Goal: Check status: Check status

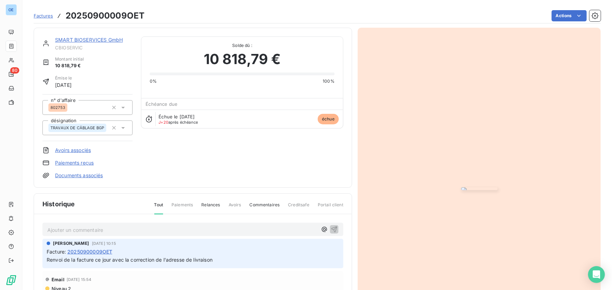
scroll to position [77, 0]
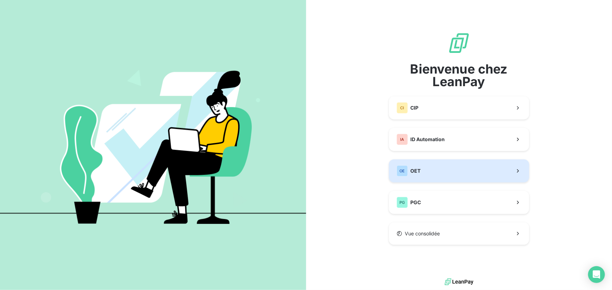
click at [467, 170] on button "OE OET" at bounding box center [459, 171] width 140 height 23
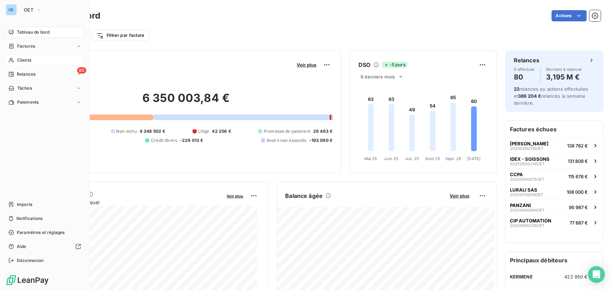
click at [24, 59] on span "Clients" at bounding box center [24, 60] width 14 height 6
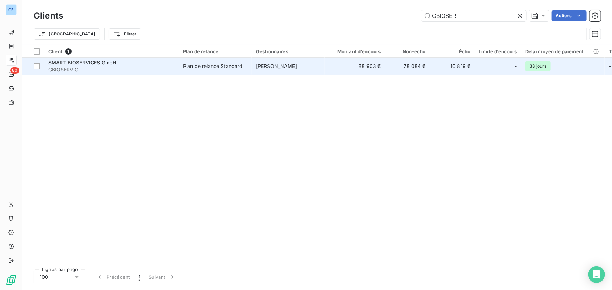
type input "CBIOSER"
click at [106, 61] on span "SMART BIOSERVICES GmbH" at bounding box center [82, 63] width 68 height 6
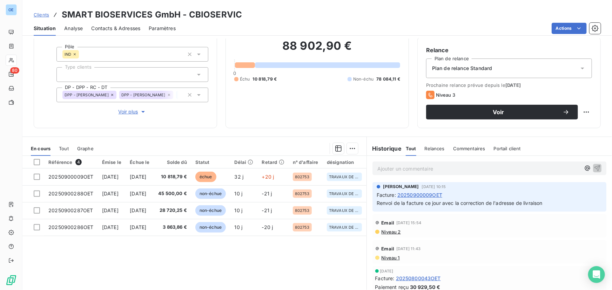
scroll to position [80, 0]
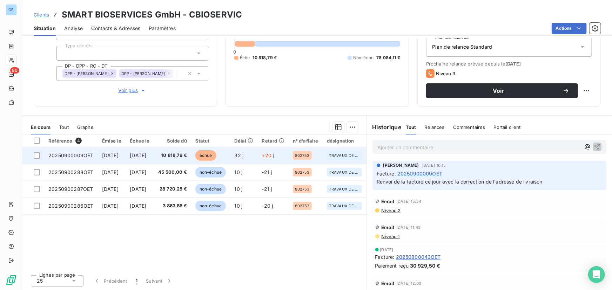
click at [187, 155] on span "10 818,79 €" at bounding box center [172, 155] width 29 height 7
